Goal: Entertainment & Leisure: Consume media (video, audio)

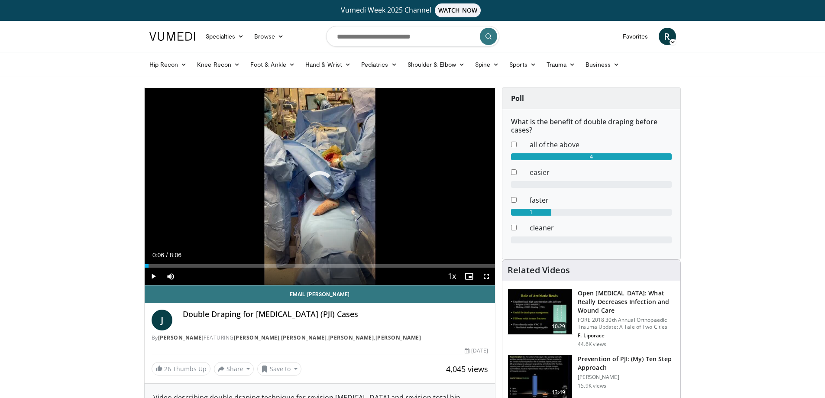
drag, startPoint x: 149, startPoint y: 264, endPoint x: 265, endPoint y: 272, distance: 116.7
click at [271, 278] on div "Current Time 0:06 / Duration 8:06 Play Skip Backward Skip Forward Mute 0% Loade…" at bounding box center [320, 276] width 351 height 17
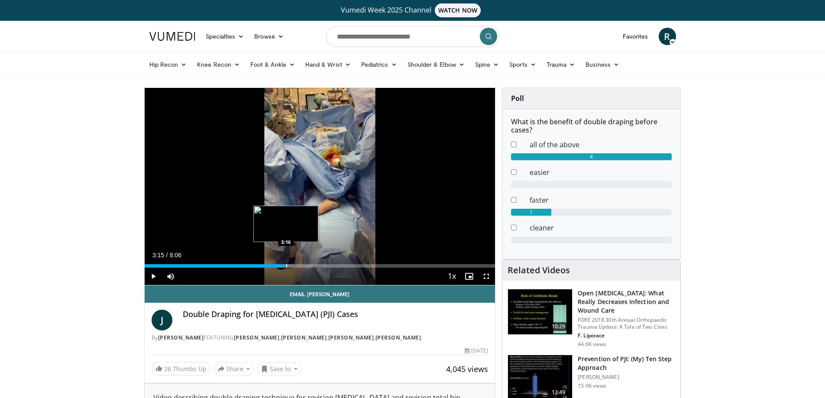
drag, startPoint x: 271, startPoint y: 267, endPoint x: 288, endPoint y: 266, distance: 16.9
click at [287, 266] on div "Progress Bar" at bounding box center [286, 265] width 1 height 3
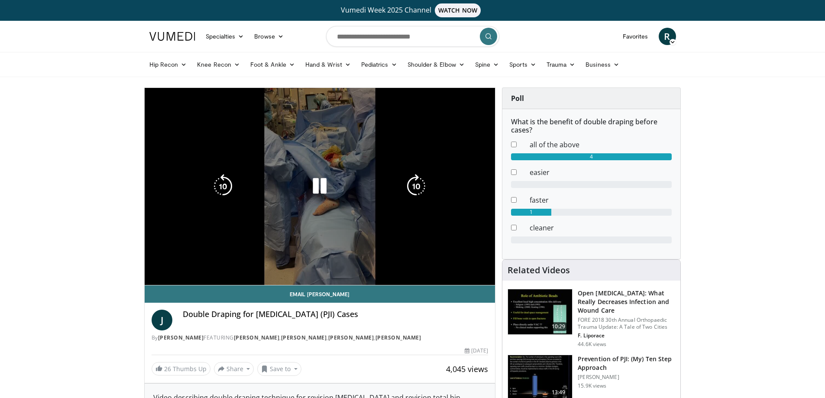
drag, startPoint x: 290, startPoint y: 265, endPoint x: 328, endPoint y: 269, distance: 38.3
click at [328, 269] on video-js "**********" at bounding box center [320, 186] width 351 height 197
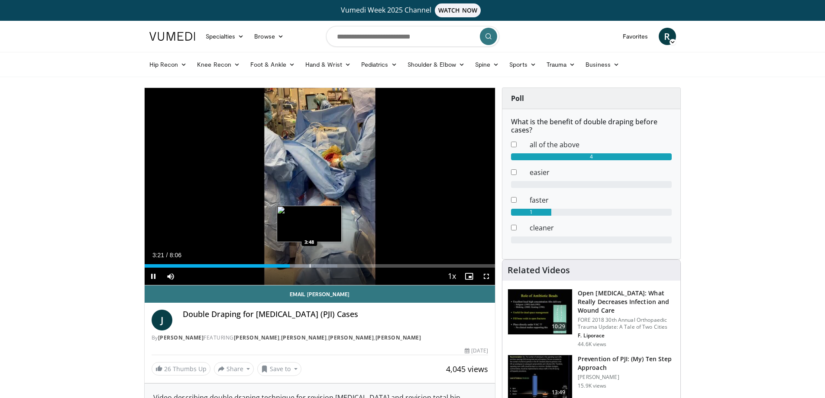
click at [310, 265] on div "Progress Bar" at bounding box center [310, 265] width 1 height 3
click at [489, 275] on span "Video Player" at bounding box center [486, 276] width 17 height 17
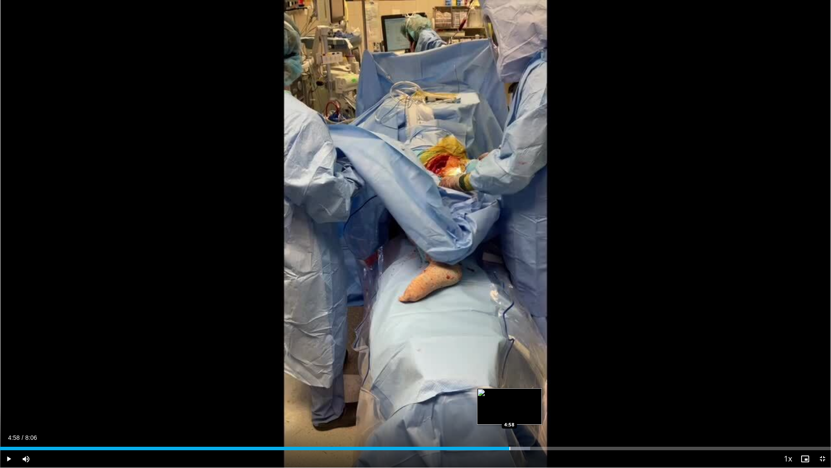
drag, startPoint x: 790, startPoint y: 447, endPoint x: 509, endPoint y: 449, distance: 280.6
click at [509, 398] on div "Loaded : 63.79% 4:58 4:58" at bounding box center [415, 447] width 831 height 3
drag, startPoint x: 513, startPoint y: 448, endPoint x: 480, endPoint y: 443, distance: 33.3
click at [480, 398] on div "Loaded : 0.00% 4:46 4:42" at bounding box center [415, 446] width 831 height 8
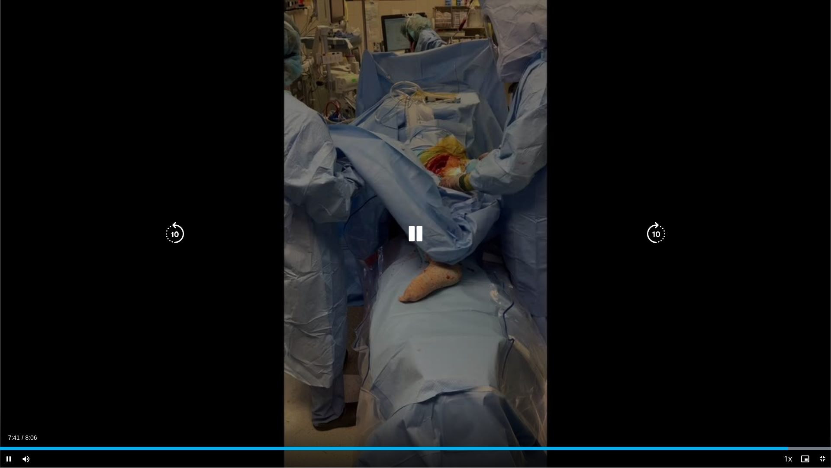
click at [415, 233] on icon "Video Player" at bounding box center [416, 234] width 24 height 24
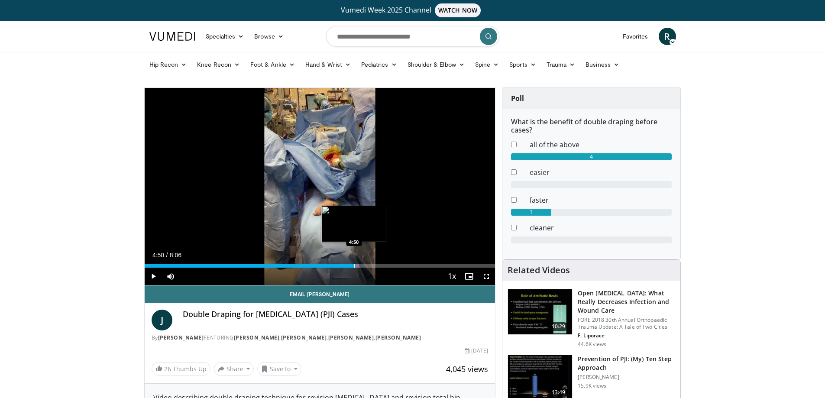
drag, startPoint x: 469, startPoint y: 266, endPoint x: 354, endPoint y: 267, distance: 114.8
click at [354, 267] on div "4:50" at bounding box center [250, 265] width 210 height 3
click at [487, 279] on span "Video Player" at bounding box center [486, 276] width 17 height 17
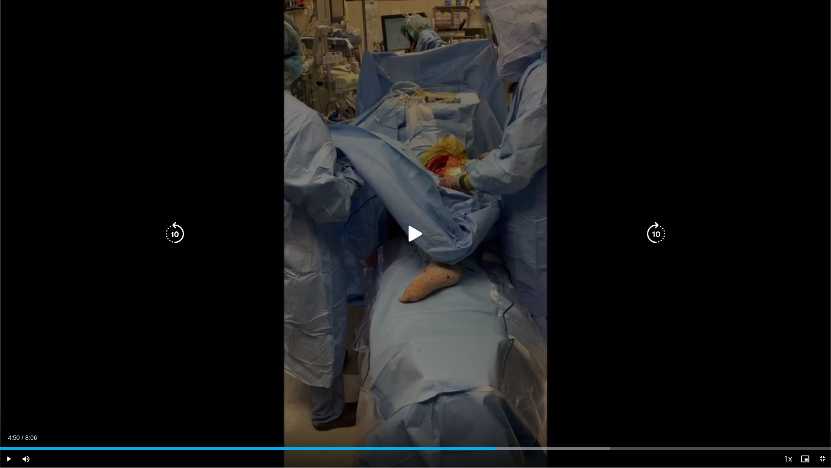
click at [423, 234] on icon "Video Player" at bounding box center [416, 234] width 24 height 24
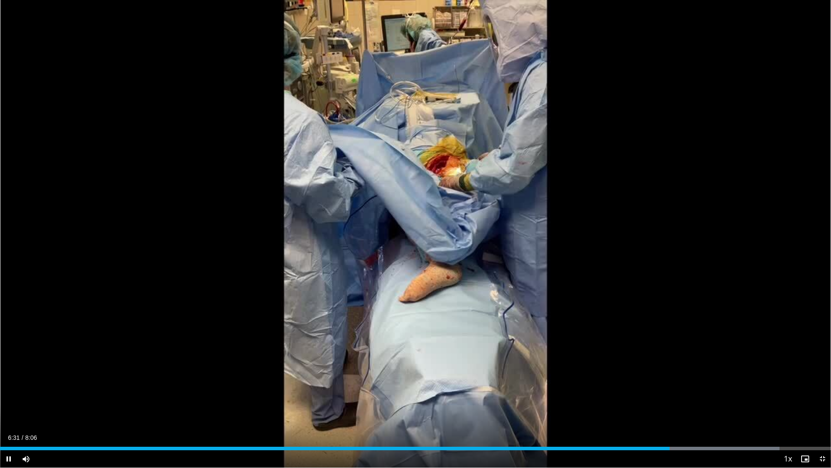
drag, startPoint x: 593, startPoint y: 448, endPoint x: 514, endPoint y: 440, distance: 79.6
click at [514, 398] on div "Current Time 6:31 / Duration 8:06 Pause Skip Backward Skip Forward Mute 0% Load…" at bounding box center [415, 458] width 831 height 17
click at [473, 398] on div "Current Time 6:33 / Duration 8:06" at bounding box center [415, 437] width 831 height 8
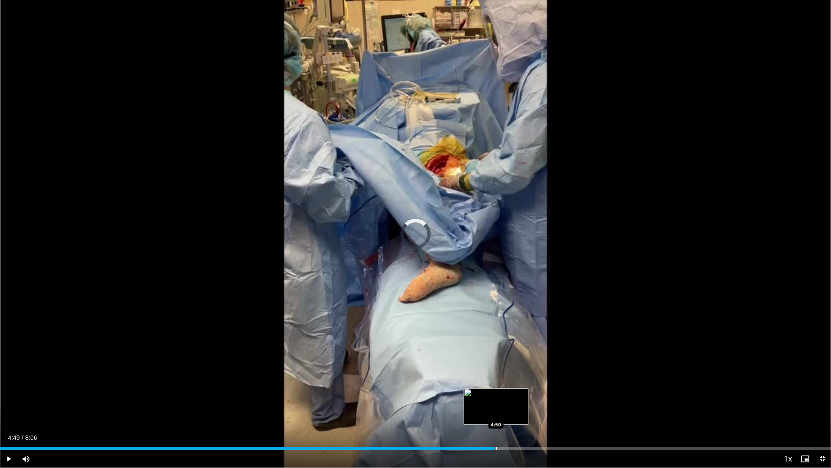
click at [495, 398] on div "Loaded : 0.00% 6:35 4:50" at bounding box center [415, 447] width 831 height 3
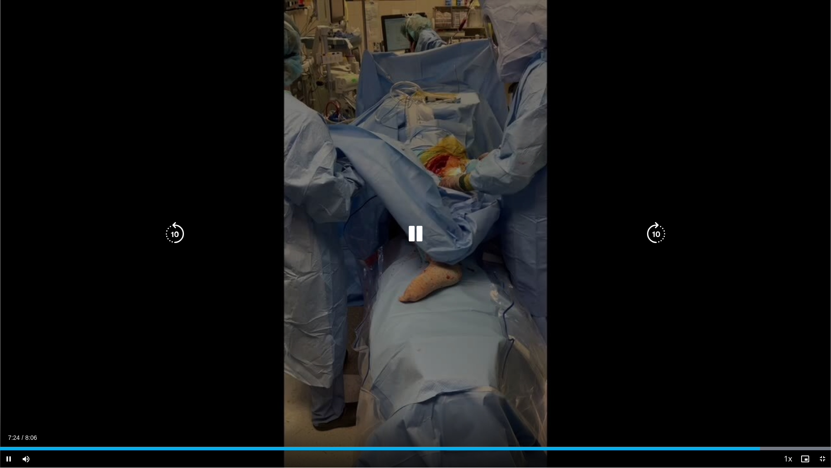
click at [419, 224] on icon "Video Player" at bounding box center [416, 234] width 24 height 24
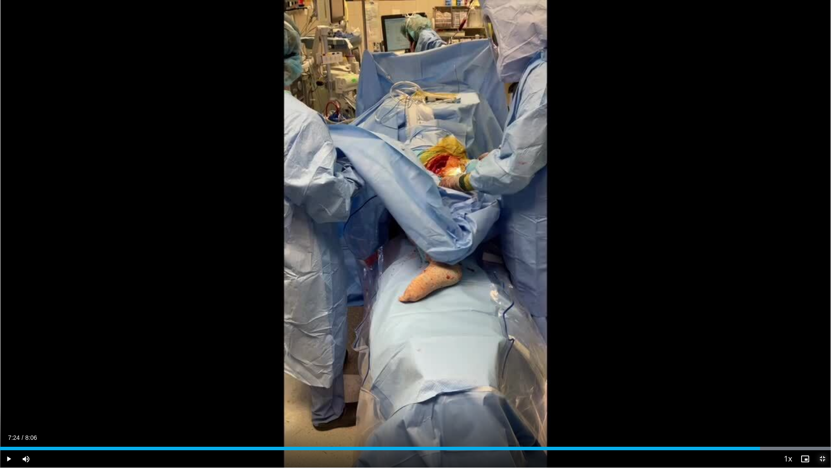
click at [824, 398] on span "Video Player" at bounding box center [822, 458] width 17 height 17
